Goal: Find specific page/section: Find specific page/section

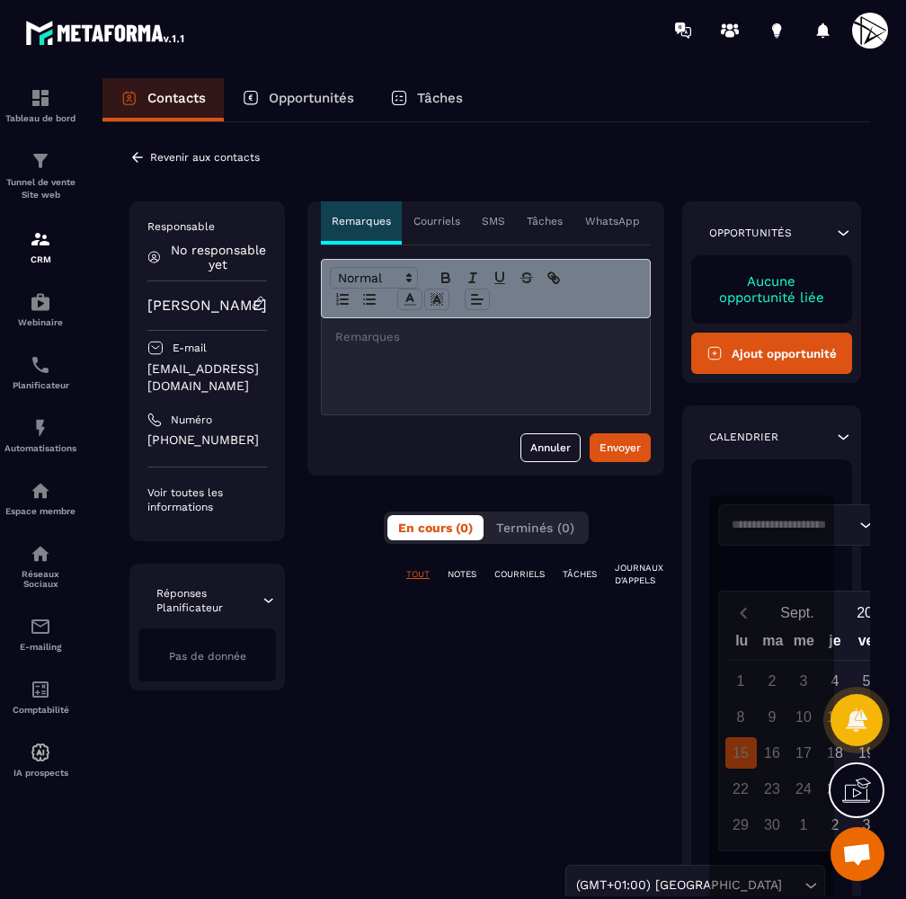
click at [380, 326] on div at bounding box center [486, 366] width 328 height 96
click at [216, 586] on p "Réponses Planificateur" at bounding box center [208, 600] width 104 height 29
click at [445, 218] on p "Courriels" at bounding box center [436, 221] width 47 height 14
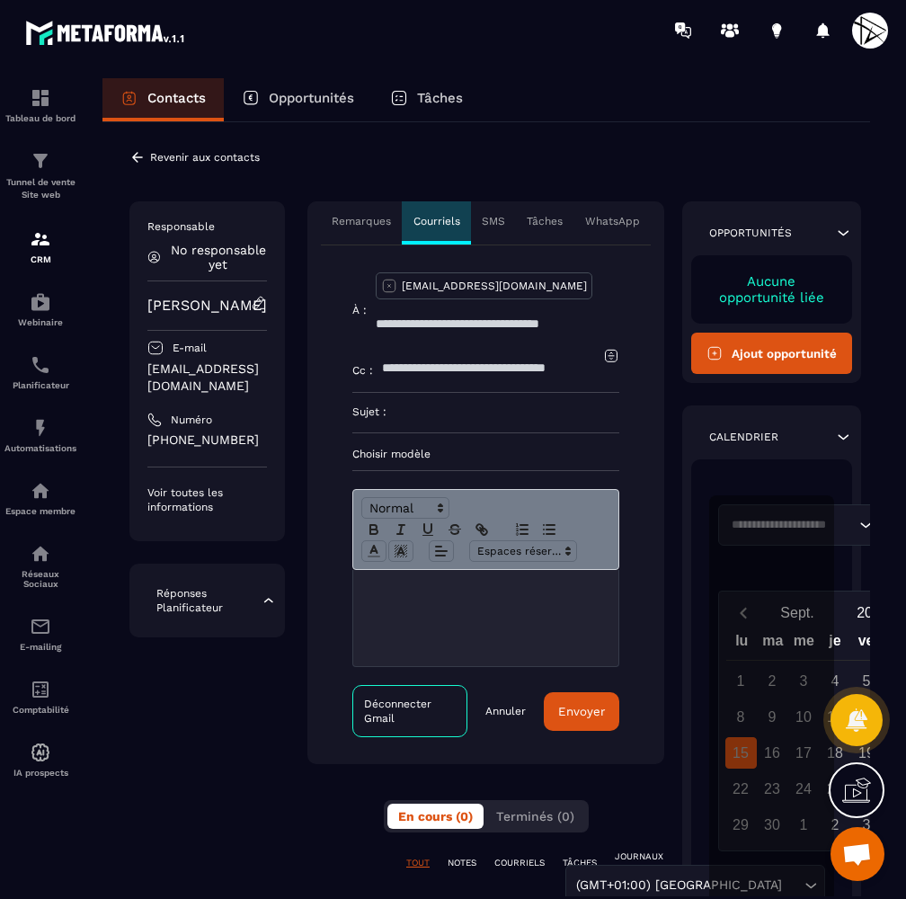
click at [382, 218] on p "Remarques" at bounding box center [361, 221] width 59 height 14
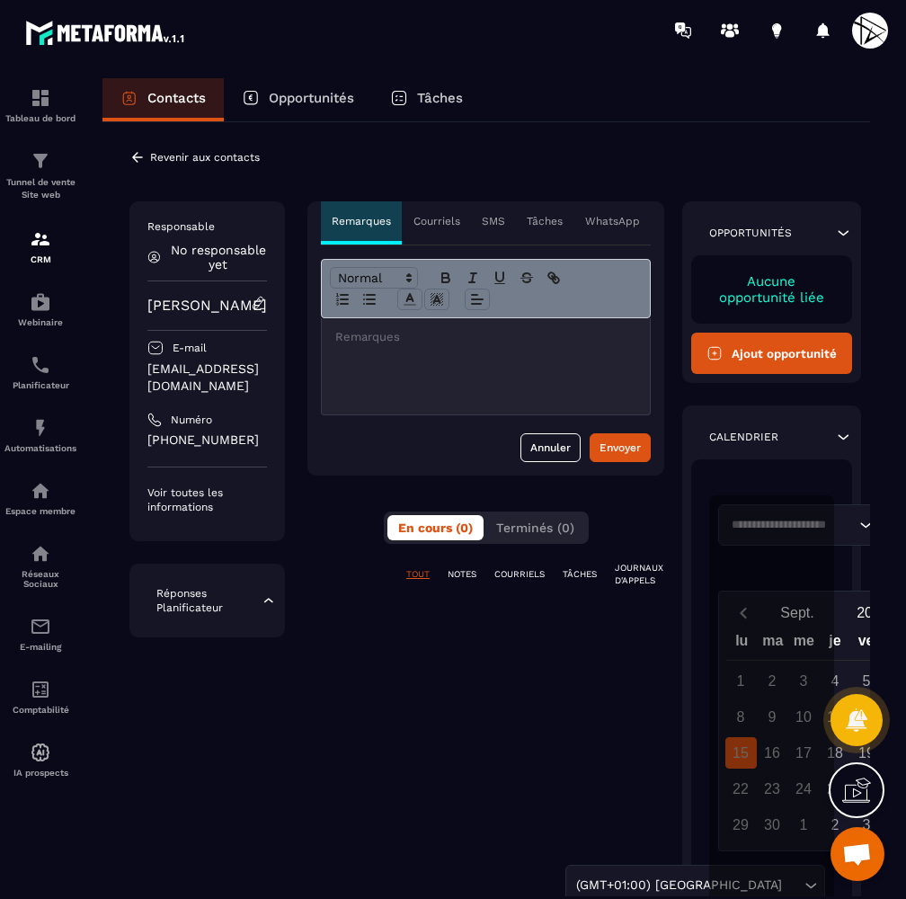
click at [420, 353] on div at bounding box center [486, 366] width 328 height 96
click at [39, 243] on img at bounding box center [41, 239] width 22 height 22
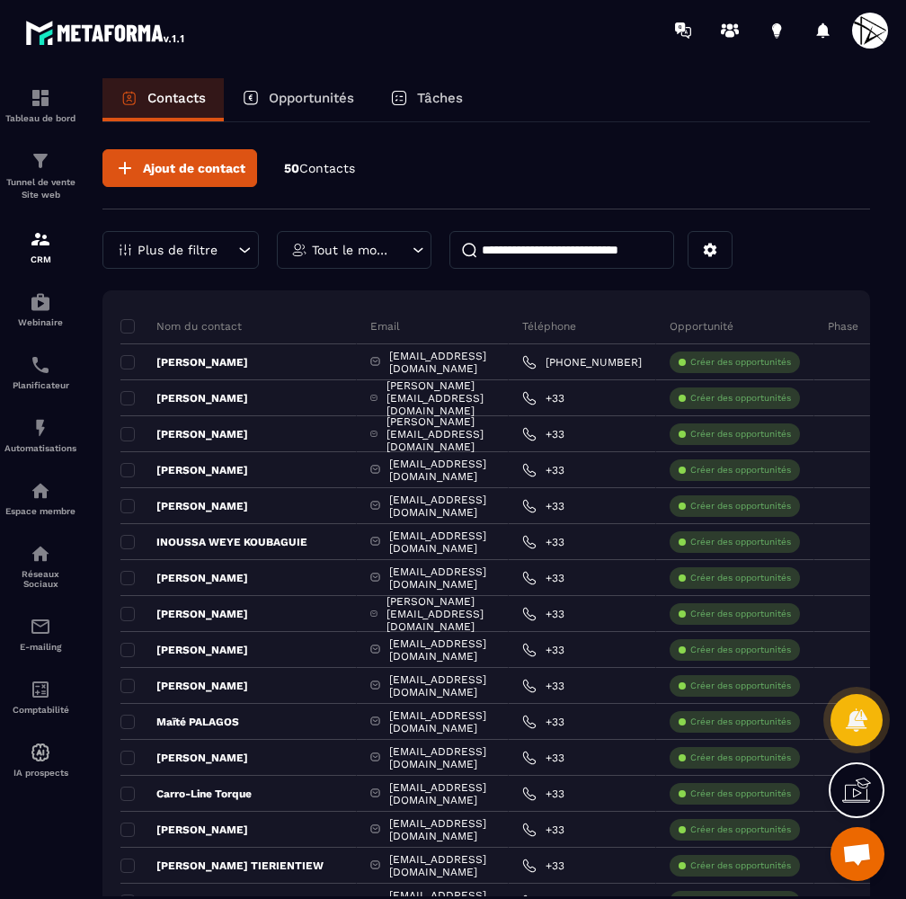
click at [552, 261] on input at bounding box center [561, 250] width 225 height 38
type input "*****"
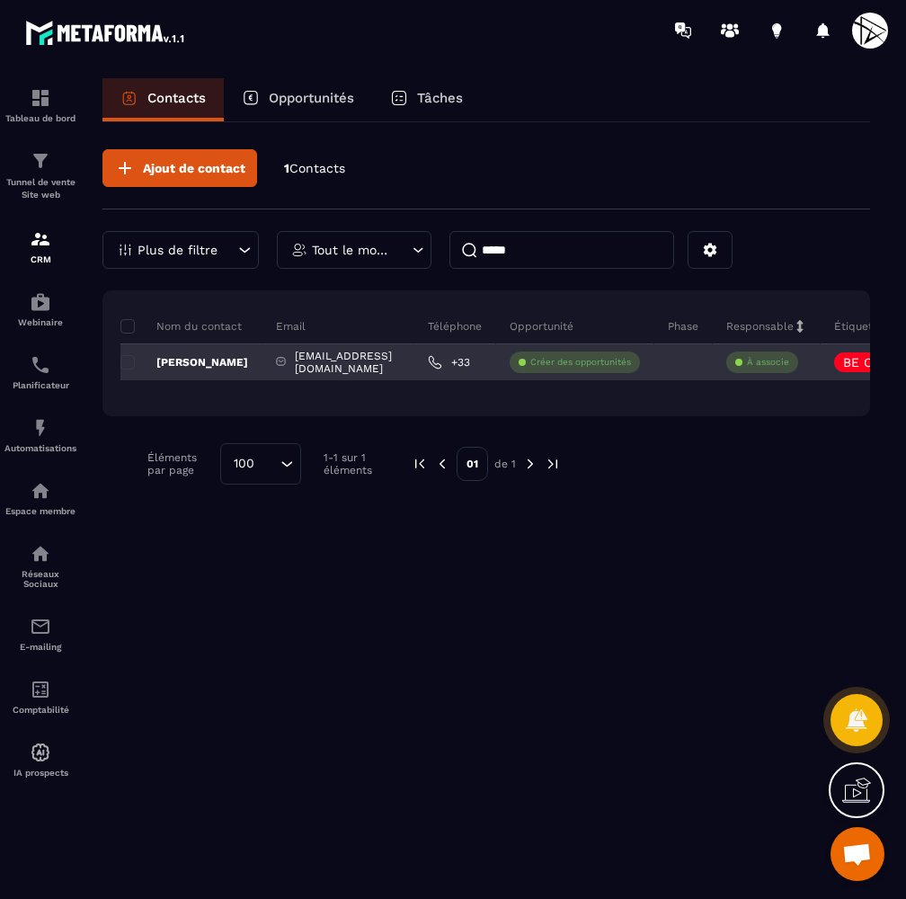
click at [173, 372] on div "[PERSON_NAME]" at bounding box center [191, 362] width 142 height 36
